Goal: Transaction & Acquisition: Download file/media

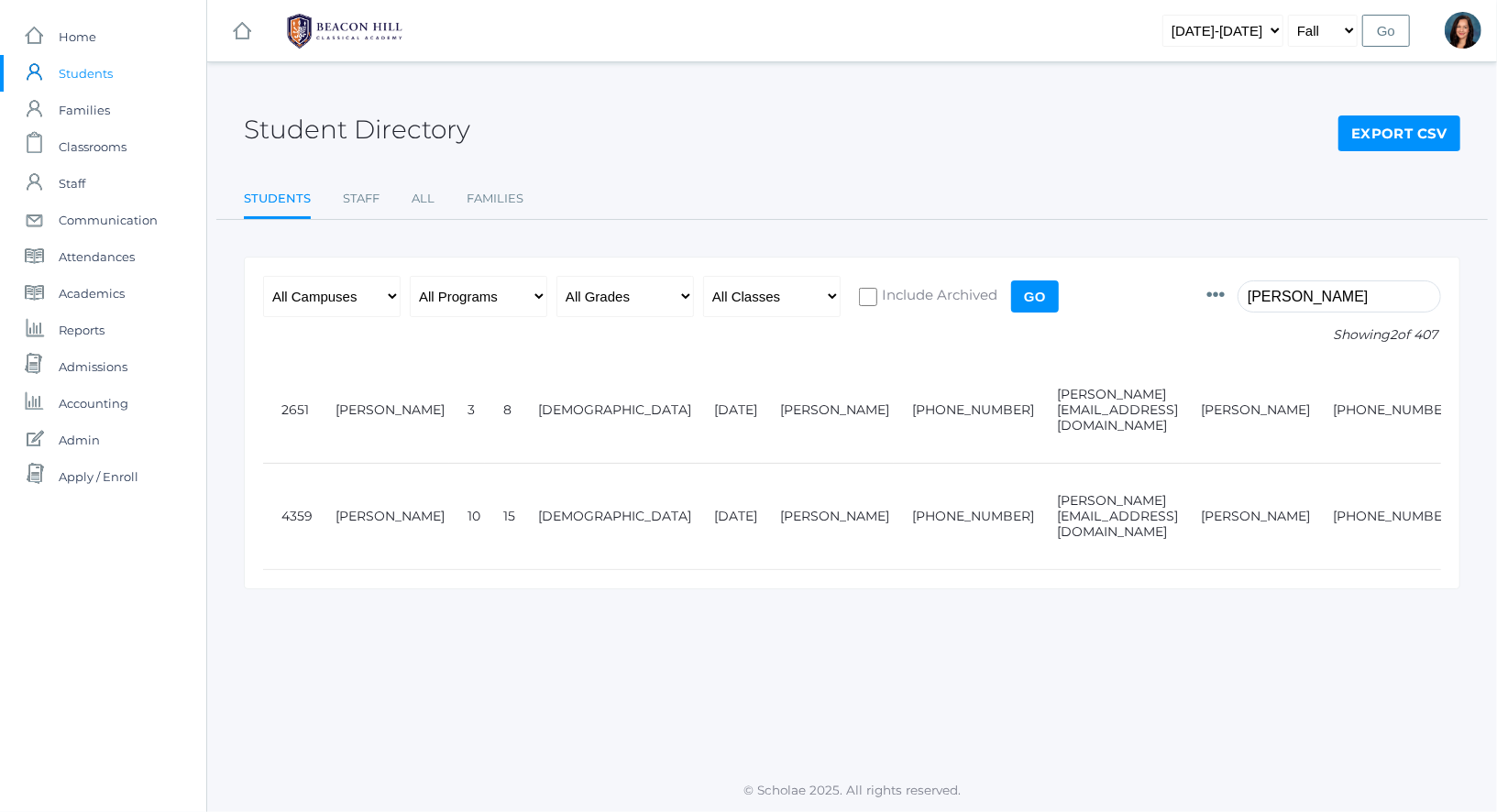
drag, startPoint x: 1107, startPoint y: 285, endPoint x: 1047, endPoint y: 280, distance: 60.2
click at [1054, 280] on form "Photo Id Full Name Preferred Name First Name Middle Name Last Name Grade Age Ge…" at bounding box center [851, 316] width 1178 height 81
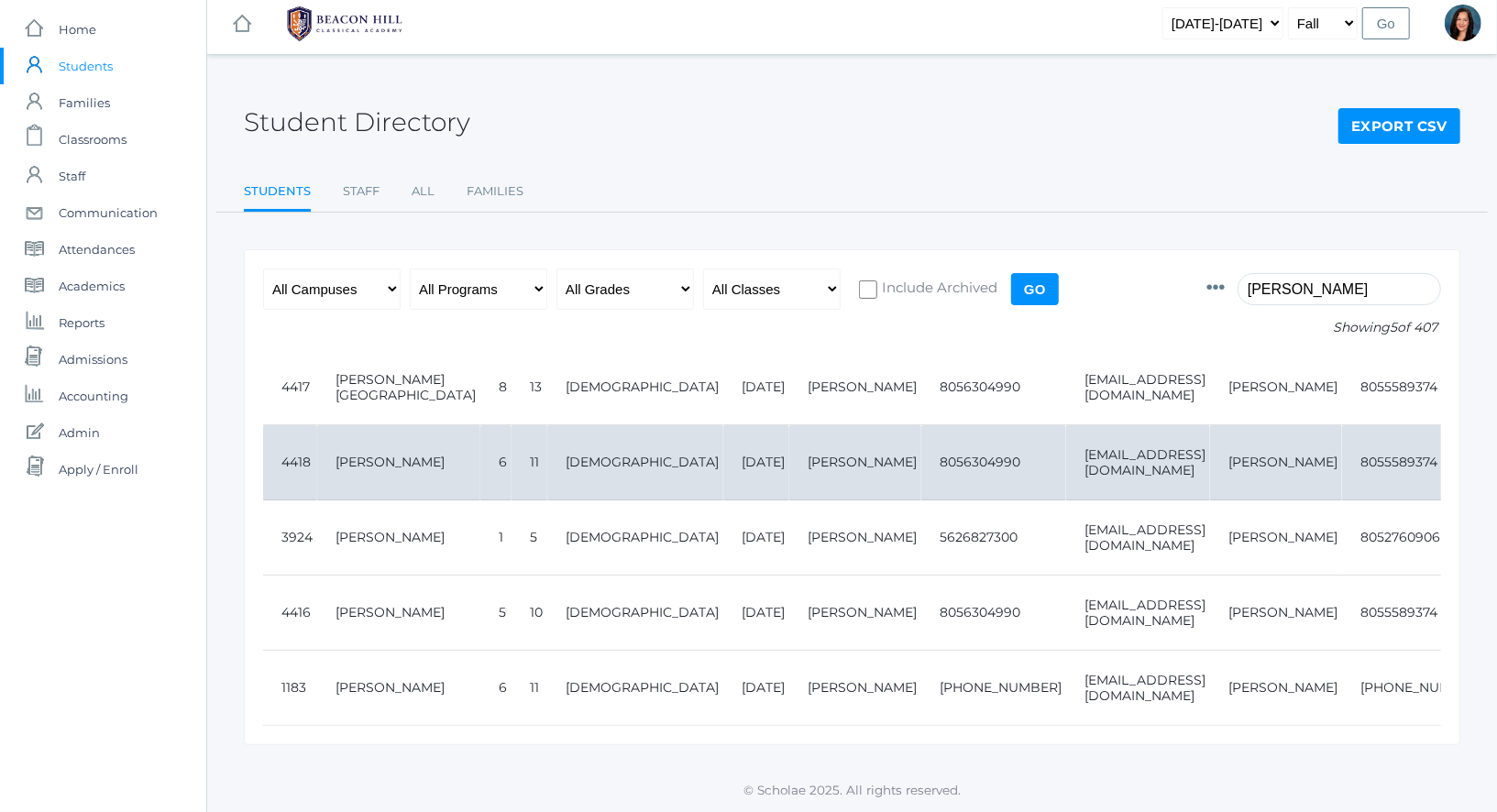
scroll to position [17, 0]
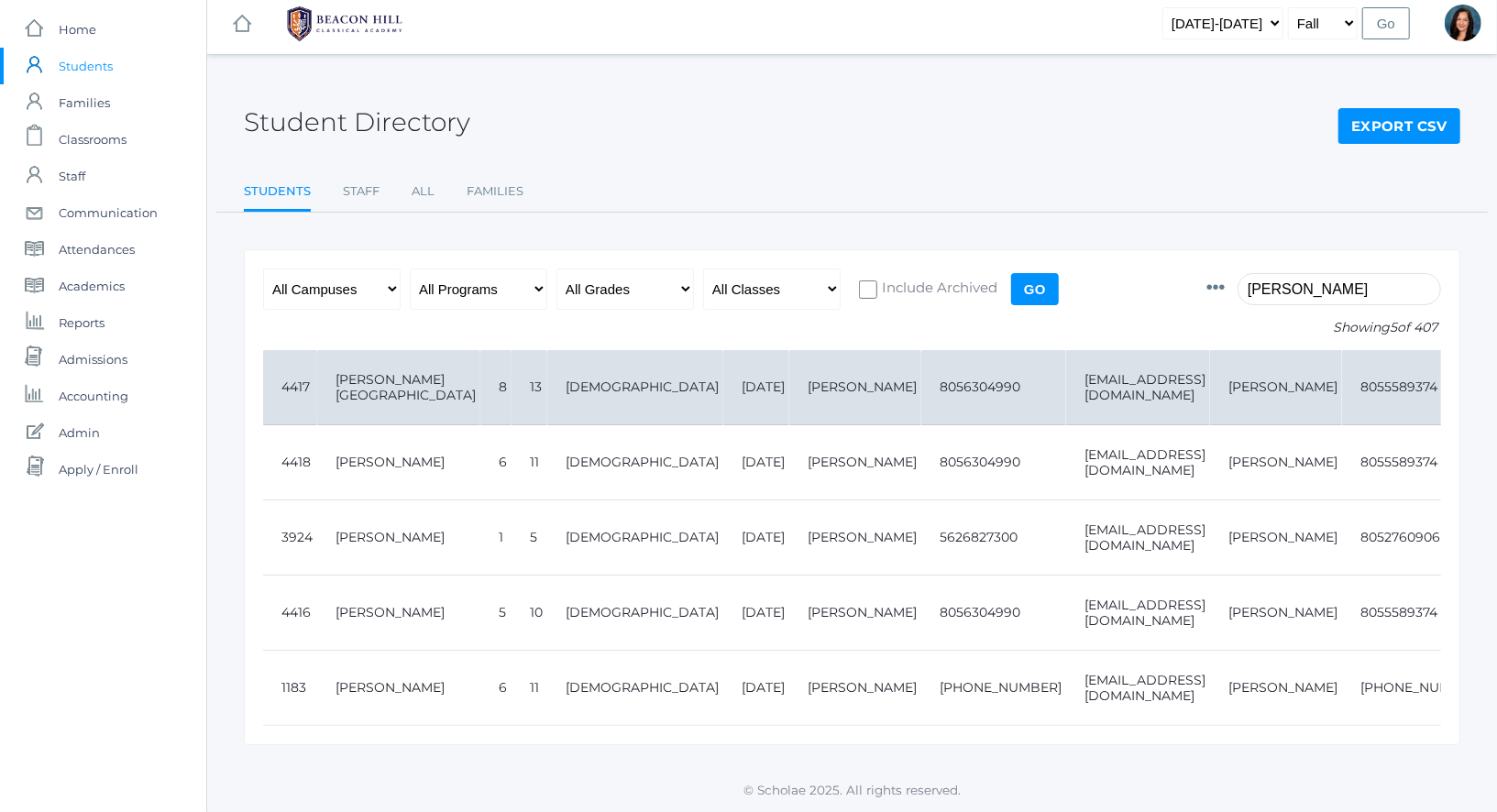
type input "[PERSON_NAME]"
click at [312, 405] on td "4417" at bounding box center [290, 387] width 54 height 75
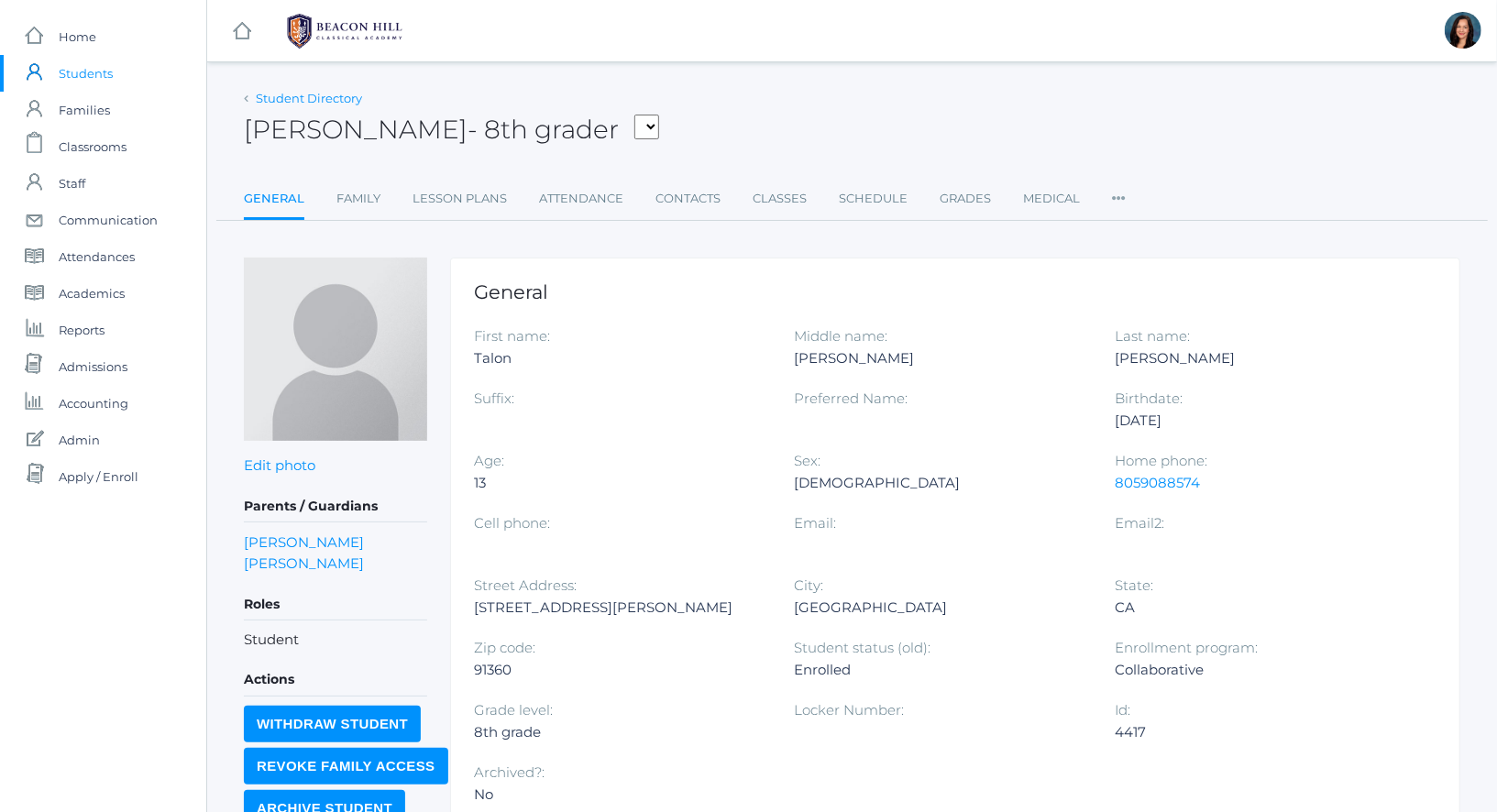
click at [273, 98] on link "Student Directory" at bounding box center [308, 98] width 106 height 15
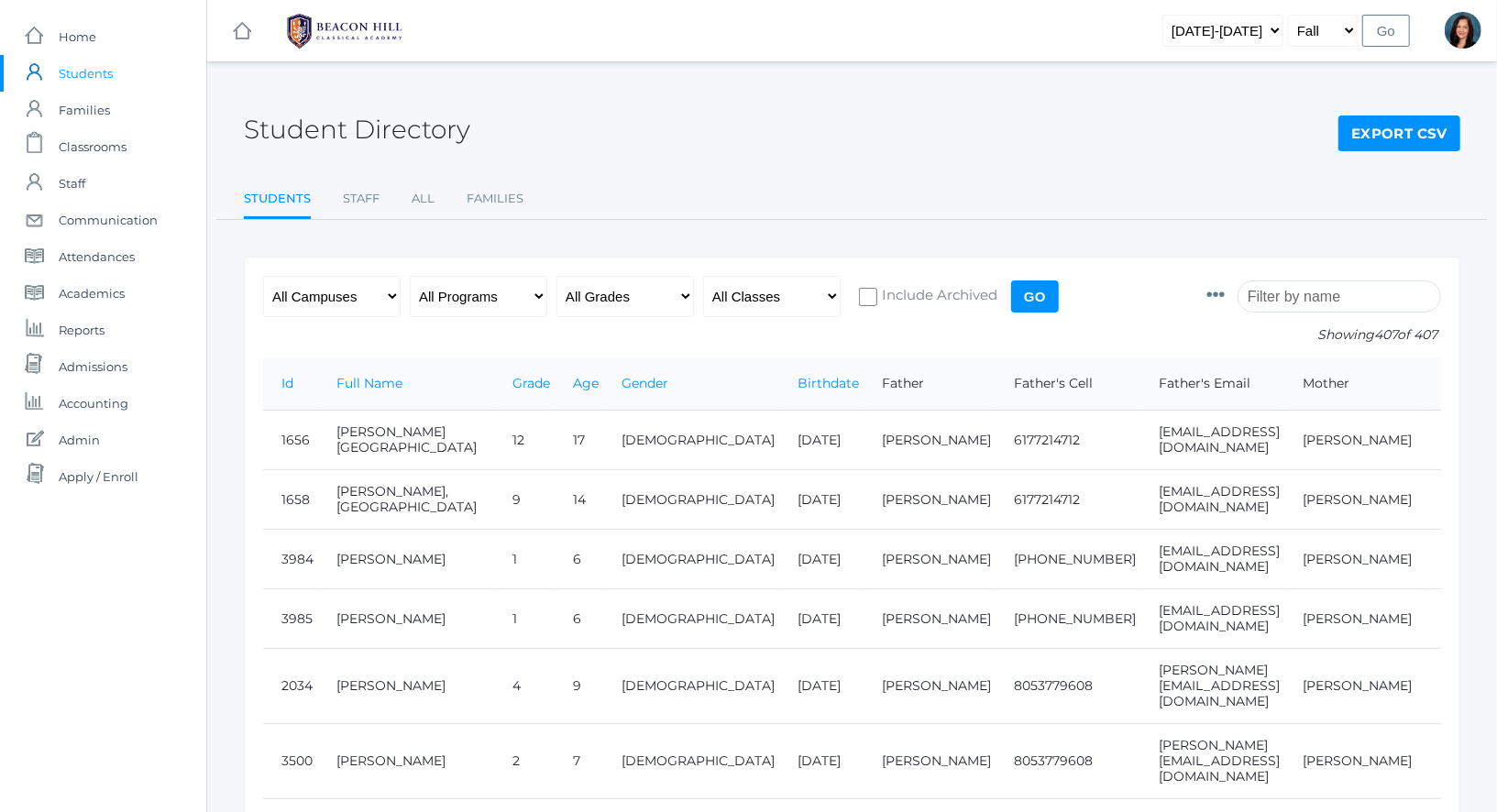
click at [1304, 289] on input "search" at bounding box center [1339, 296] width 204 height 32
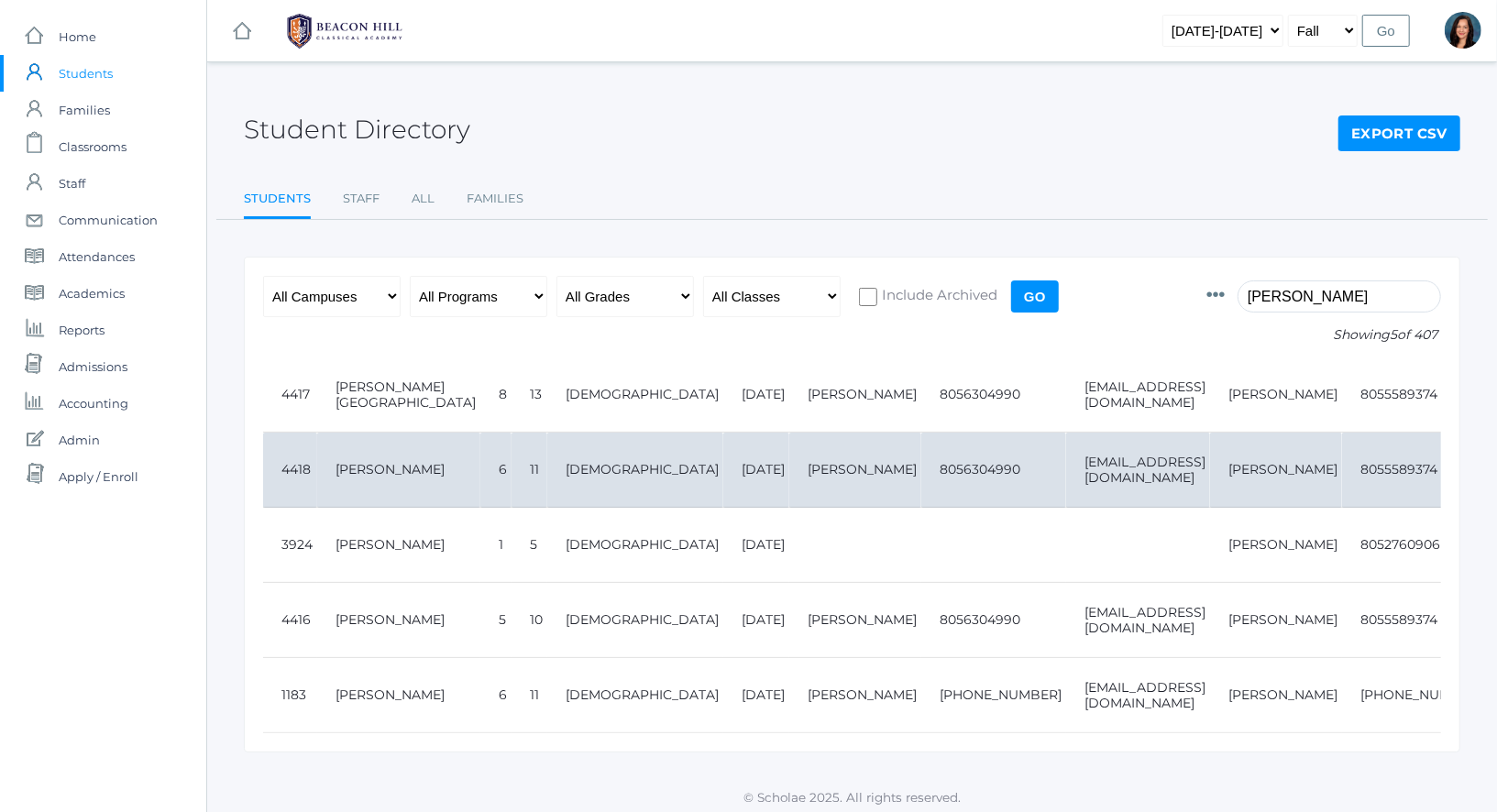
type input "[PERSON_NAME]"
click at [332, 508] on td "[PERSON_NAME]" at bounding box center [399, 470] width 163 height 75
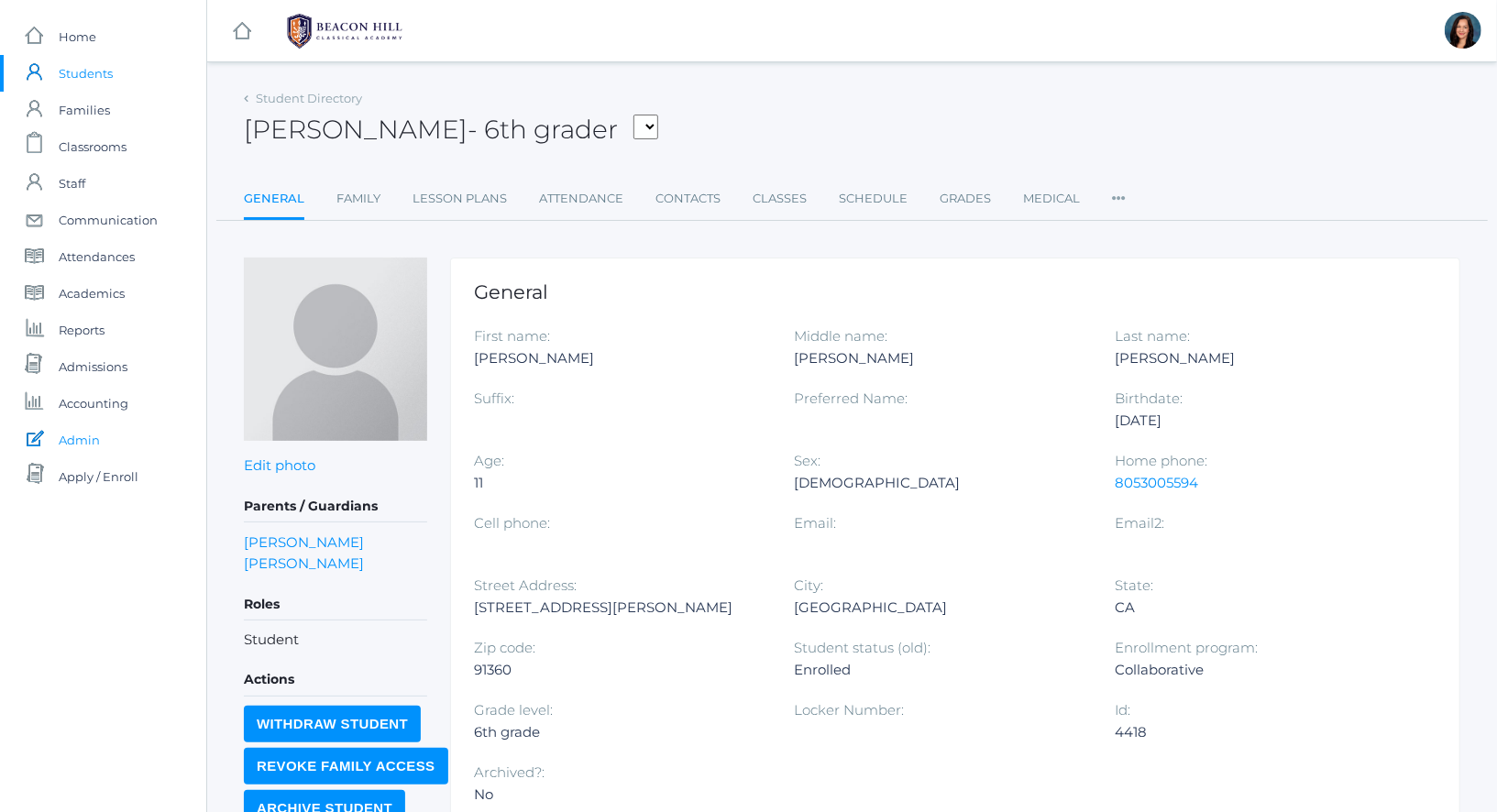
click at [93, 437] on span "Admin" at bounding box center [79, 440] width 42 height 37
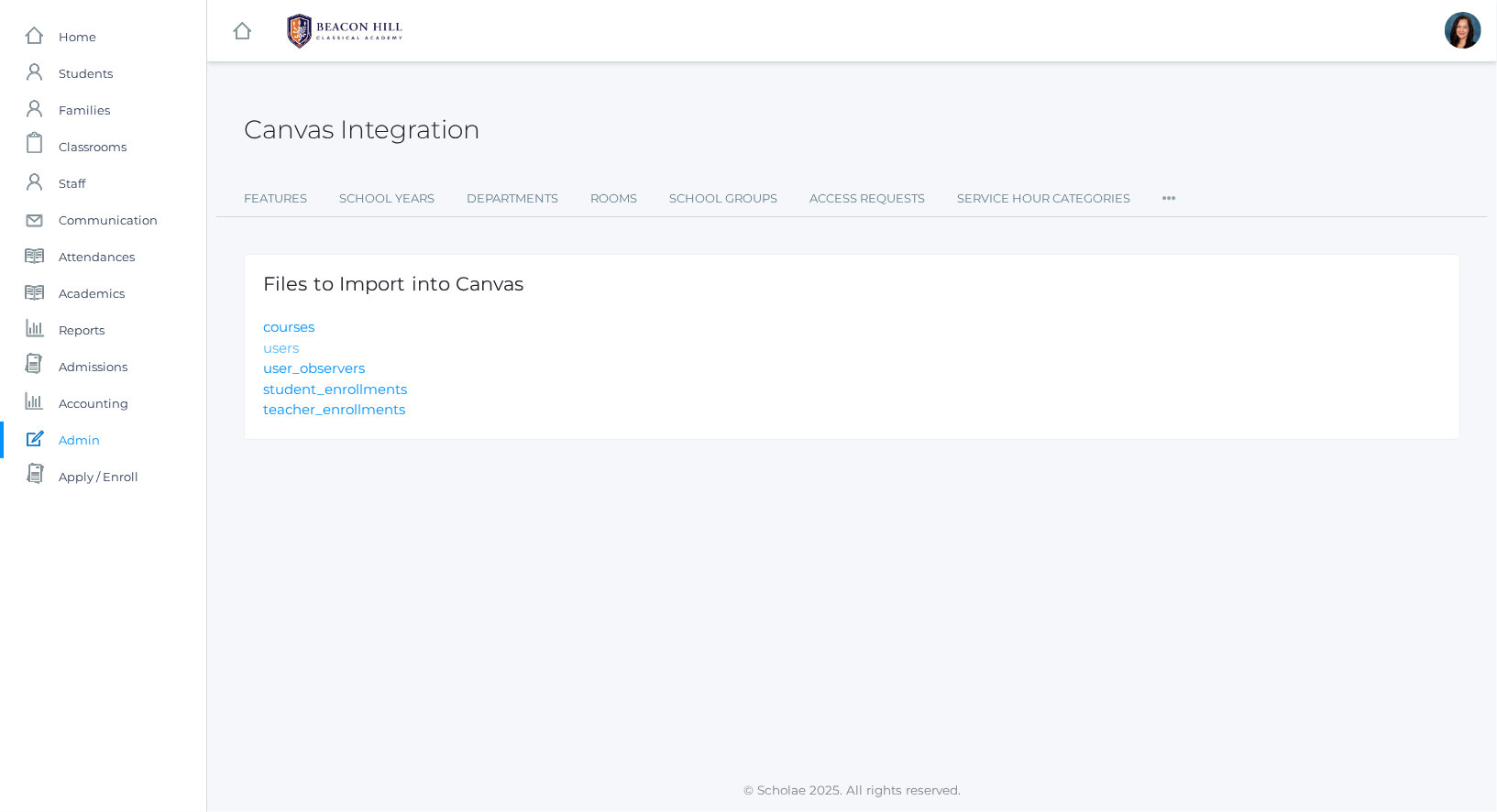
click at [283, 349] on link "users" at bounding box center [280, 348] width 36 height 18
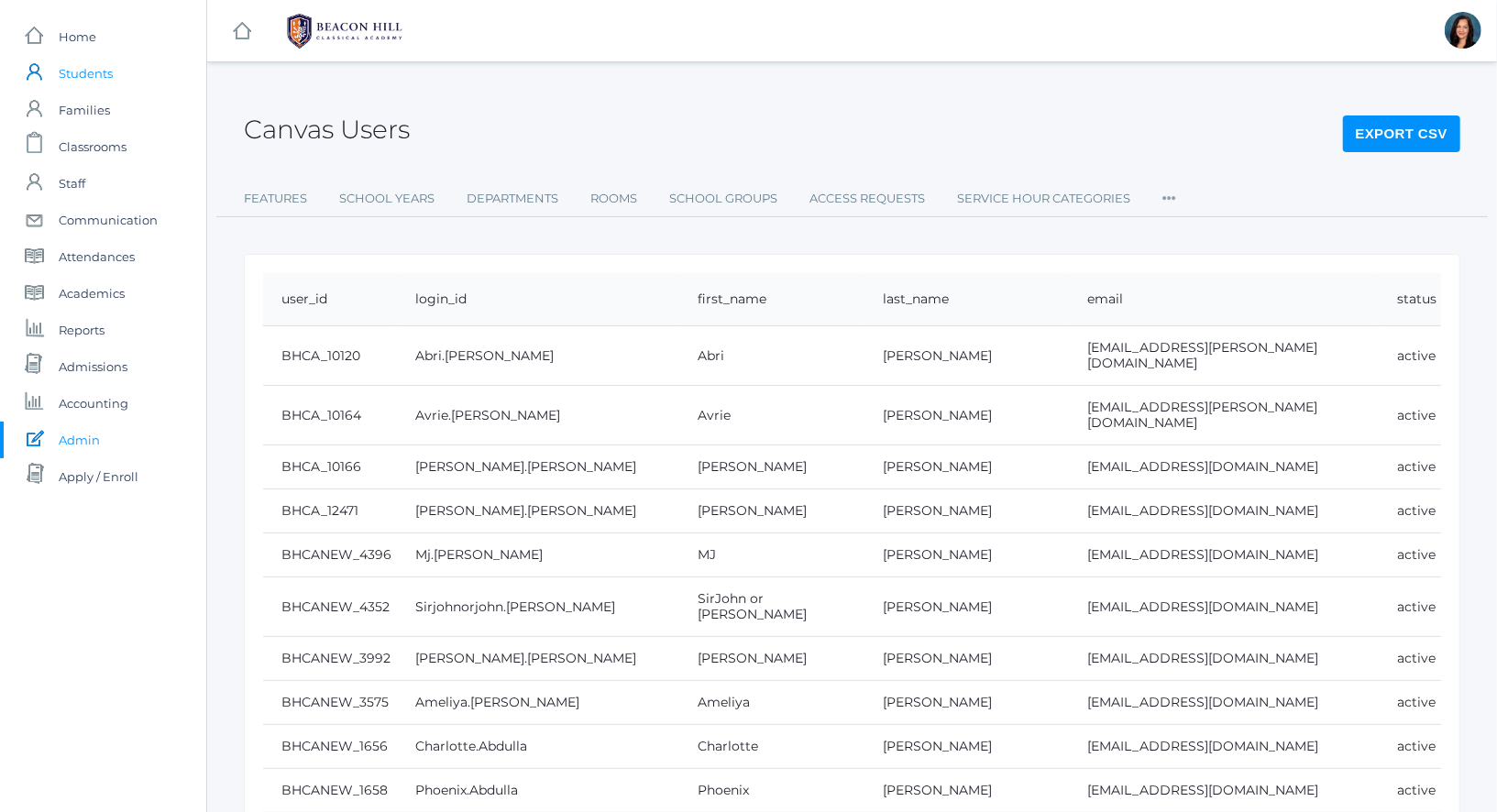
click at [93, 75] on span "Students" at bounding box center [85, 73] width 54 height 37
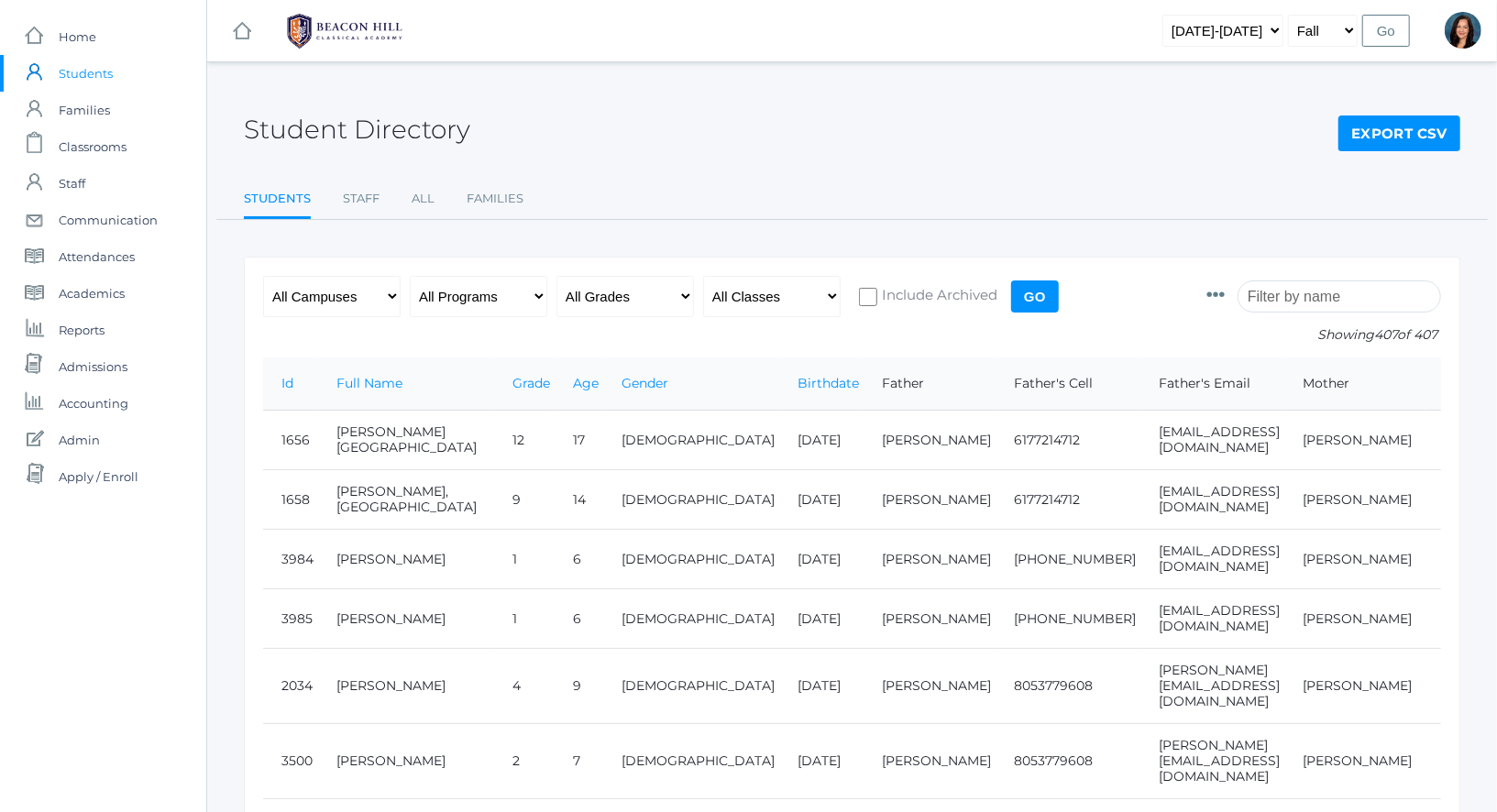
click at [1299, 287] on input "search" at bounding box center [1339, 296] width 204 height 32
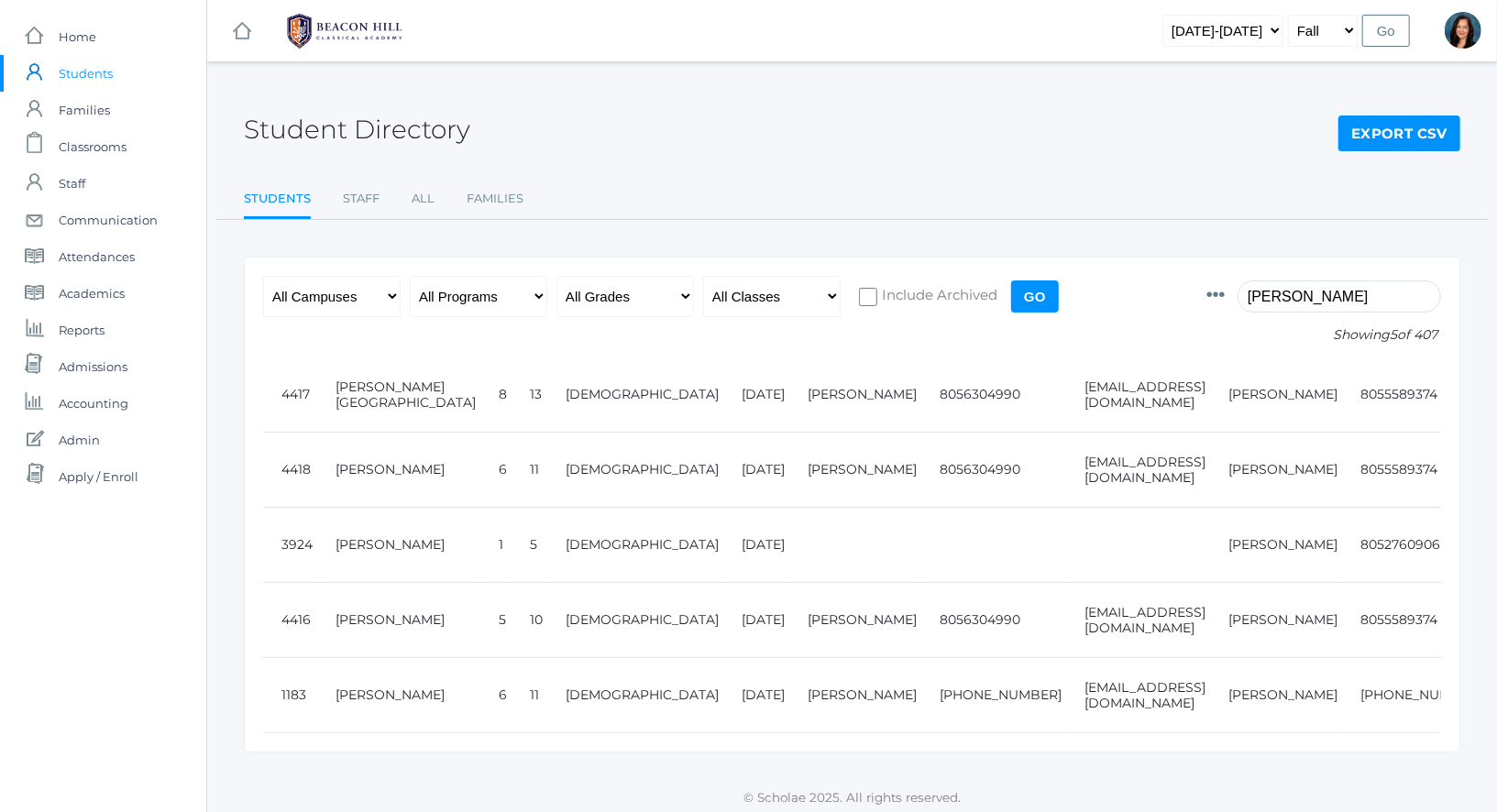
type input "[PERSON_NAME]"
click at [1225, 292] on icon at bounding box center [1216, 295] width 19 height 18
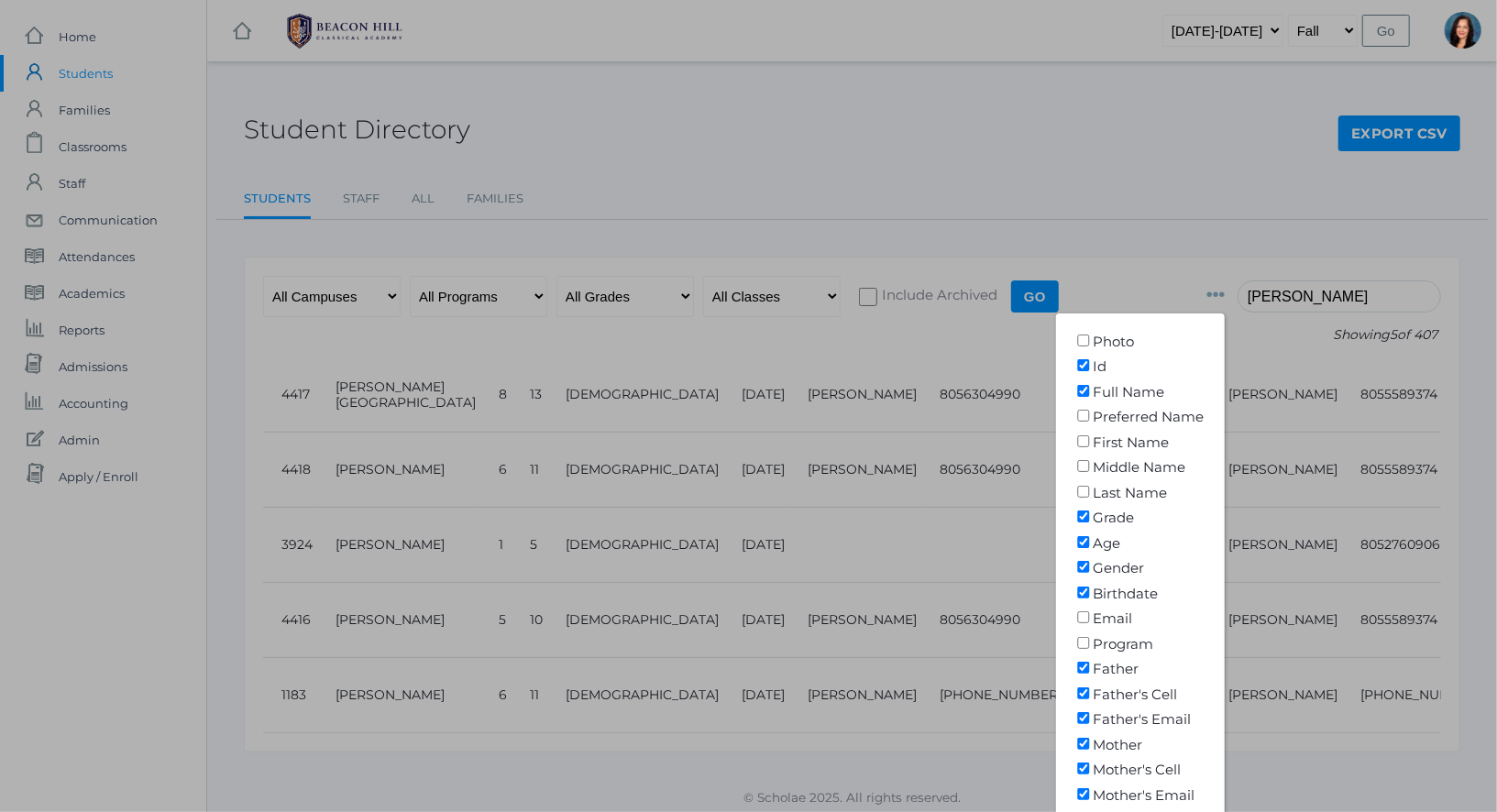
drag, startPoint x: 1389, startPoint y: 137, endPoint x: 1257, endPoint y: 179, distance: 138.5
click at [1257, 179] on div at bounding box center [748, 406] width 1497 height 812
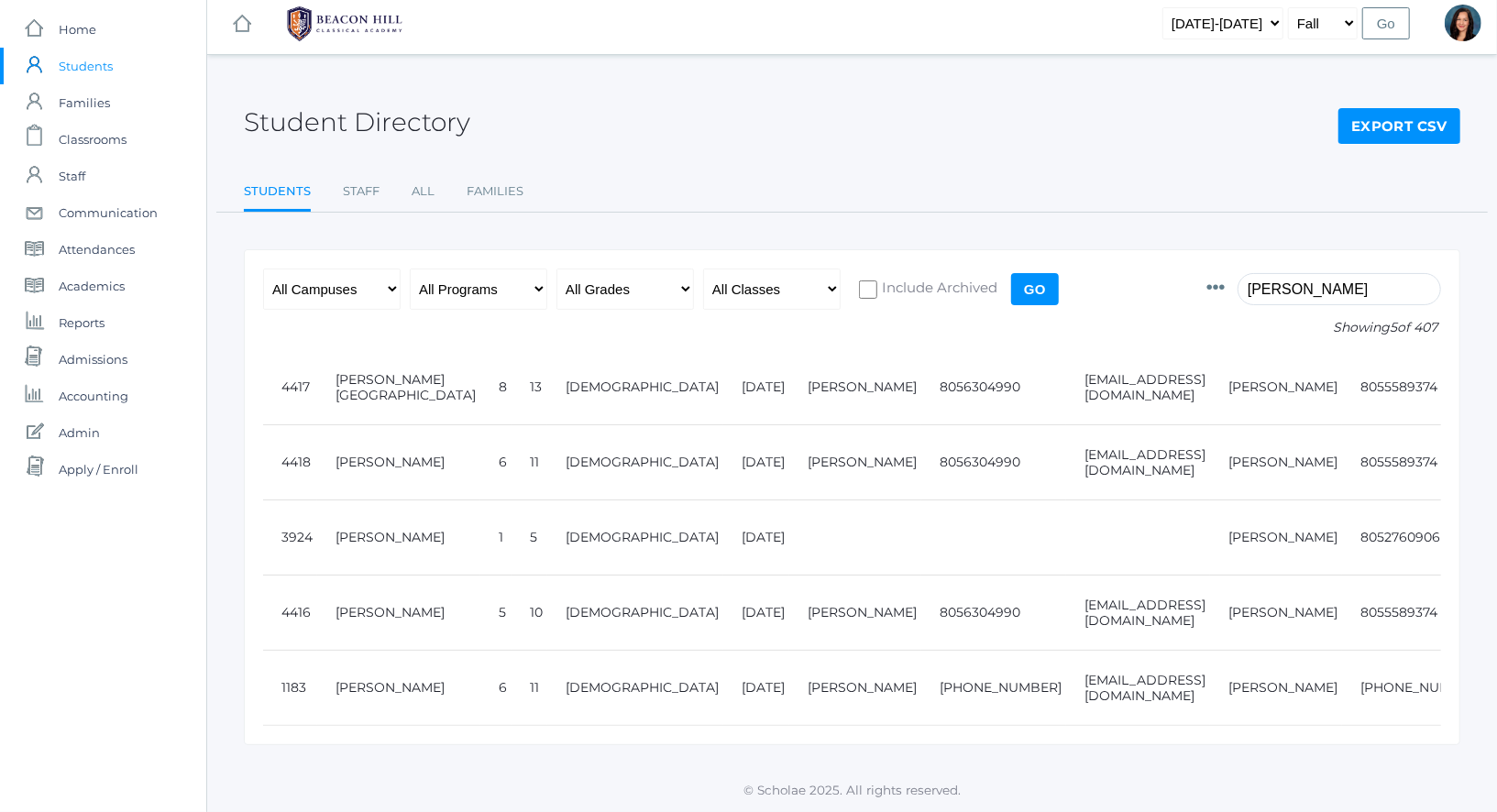
scroll to position [66, 0]
click at [1360, 108] on link "Export CSV" at bounding box center [1399, 127] width 122 height 37
click at [1397, 108] on link "Export CSV" at bounding box center [1399, 127] width 122 height 37
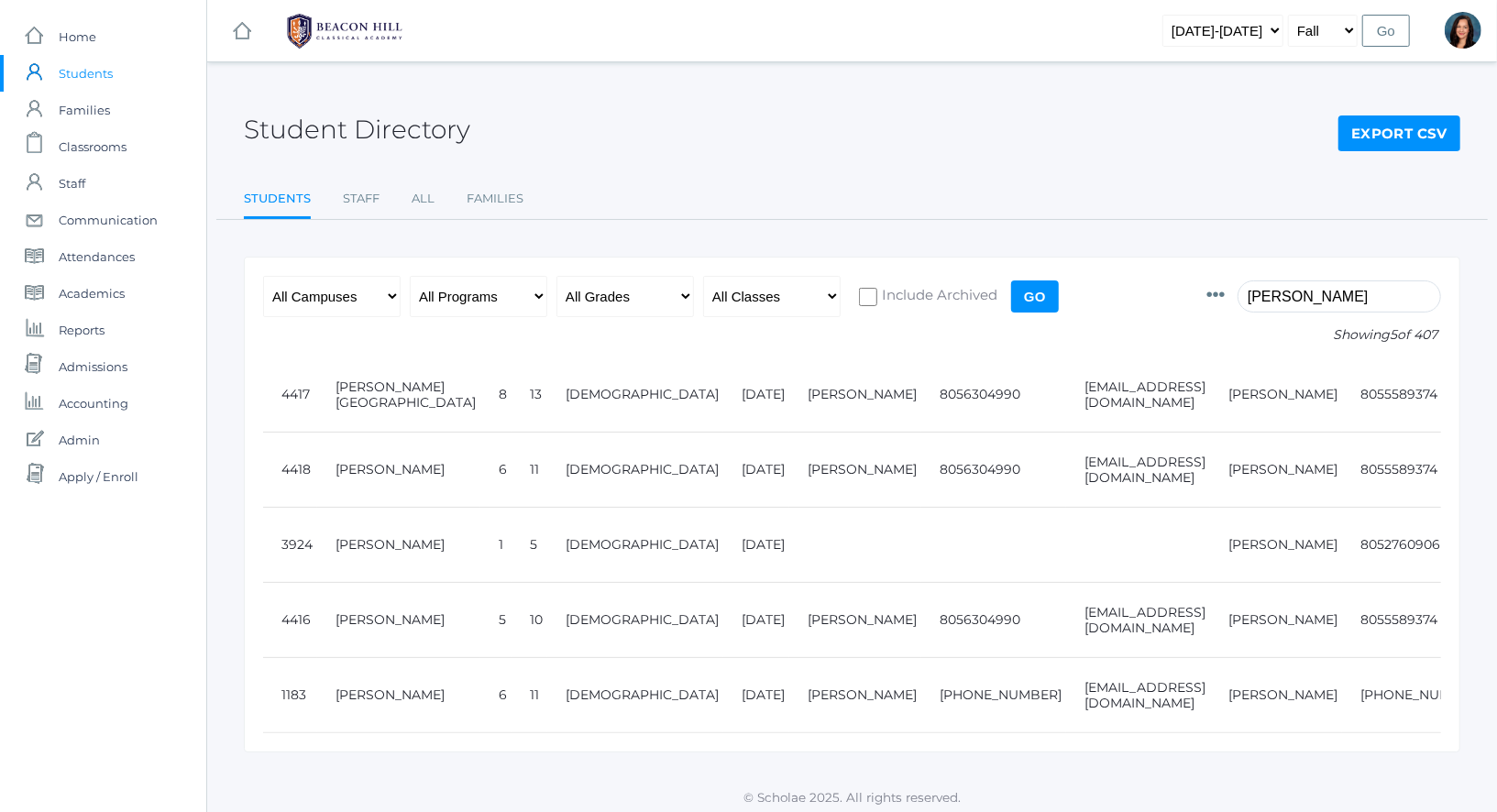
click at [1373, 143] on link "Export CSV" at bounding box center [1399, 134] width 122 height 37
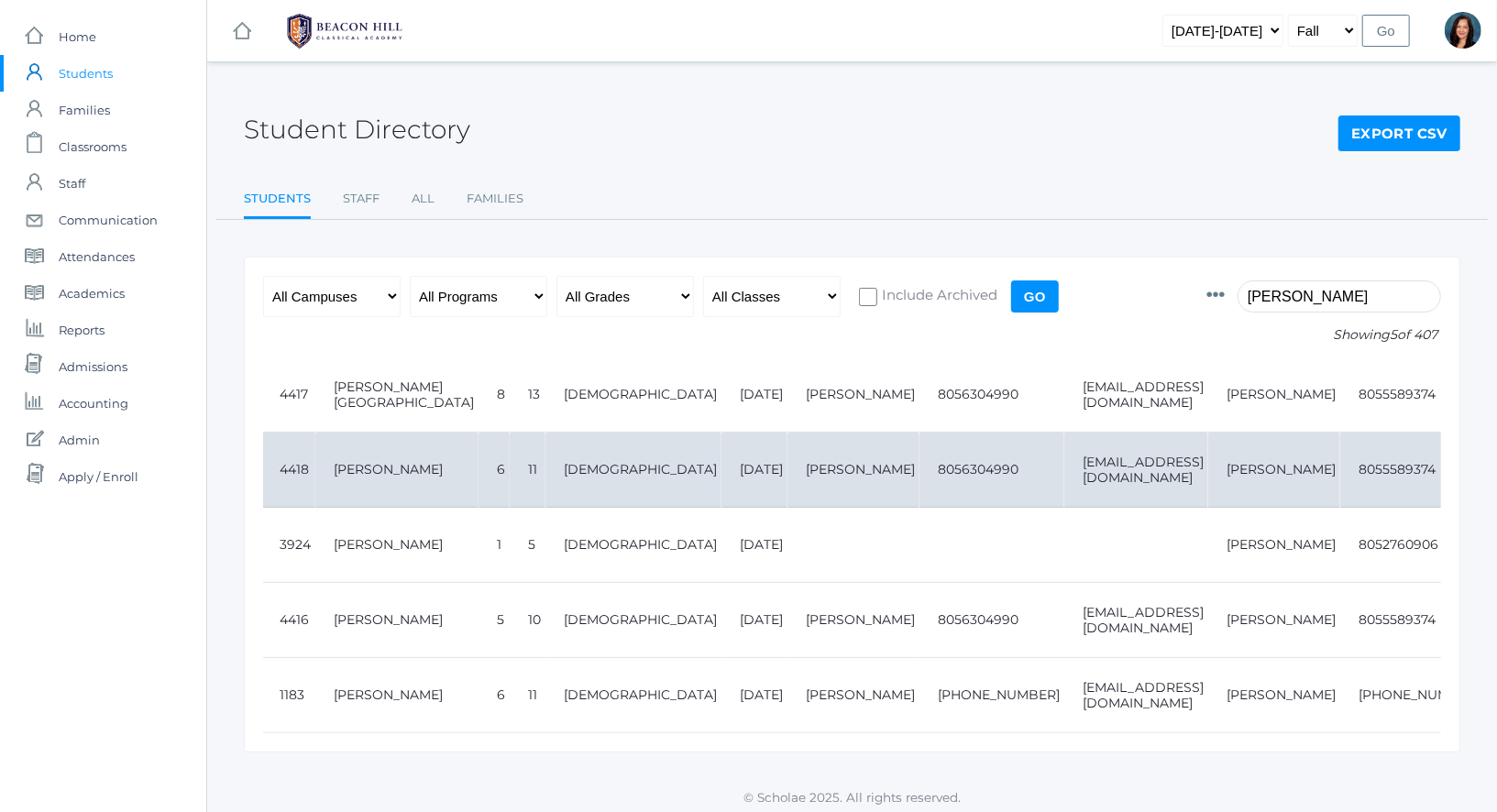
drag, startPoint x: 250, startPoint y: 389, endPoint x: 1437, endPoint y: 580, distance: 1202.3
click at [1437, 579] on div "Photo Id Full Name Preferred Name First Name Middle Name Last Name Grade Age Ge…" at bounding box center [852, 504] width 1217 height 496
